Goal: Use online tool/utility: Utilize a website feature to perform a specific function

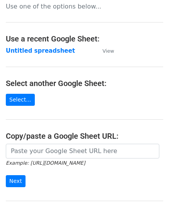
scroll to position [77, 0]
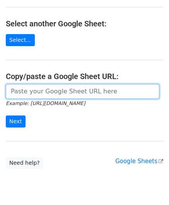
drag, startPoint x: 38, startPoint y: 90, endPoint x: 51, endPoint y: 81, distance: 15.8
click at [38, 90] on input "url" at bounding box center [83, 91] width 154 height 15
paste input "[URL][DOMAIN_NAME]"
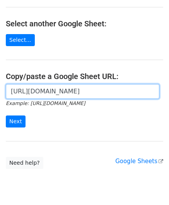
scroll to position [0, 168]
type input "[URL][DOMAIN_NAME]"
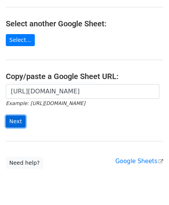
click at [16, 122] on input "Next" at bounding box center [16, 121] width 20 height 12
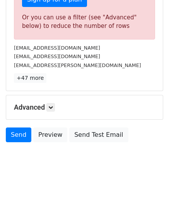
scroll to position [261, 0]
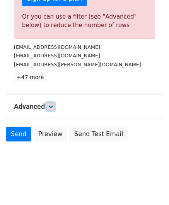
click at [53, 108] on link at bounding box center [50, 106] width 9 height 9
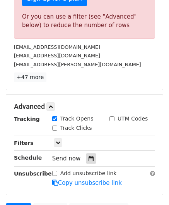
click at [90, 157] on div at bounding box center [91, 158] width 10 height 10
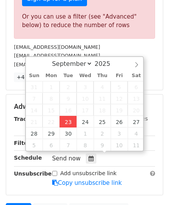
type input "2025-09-23 12:00"
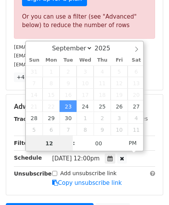
paste input "4"
type input "4"
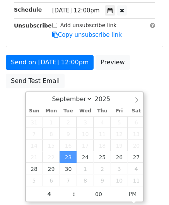
type input "2025-09-23 16:00"
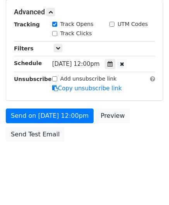
click at [153, 147] on html "New Campaign Daily emails left: 0 Google Sheet: Untitled spreadsheet Variables …" at bounding box center [84, 25] width 169 height 365
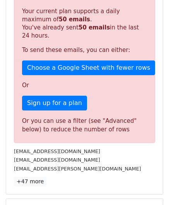
scroll to position [355, 0]
